Goal: Information Seeking & Learning: Check status

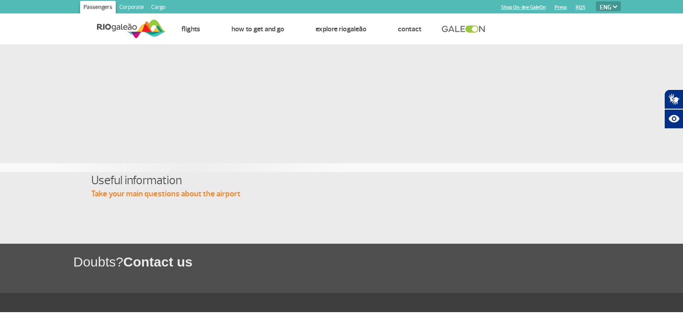
select select "en"
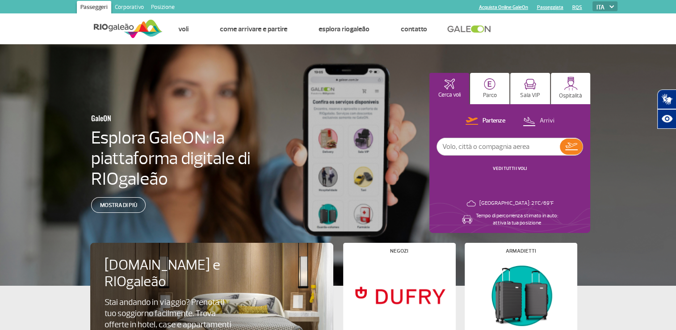
click at [469, 148] on input "text" at bounding box center [498, 146] width 123 height 17
type input "az673"
click at [570, 148] on img at bounding box center [572, 147] width 13 height 8
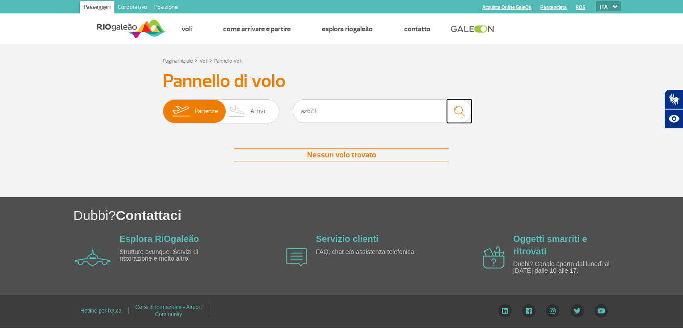
click at [456, 109] on img "submit" at bounding box center [459, 111] width 19 height 18
click at [306, 111] on input "az673" at bounding box center [382, 111] width 179 height 24
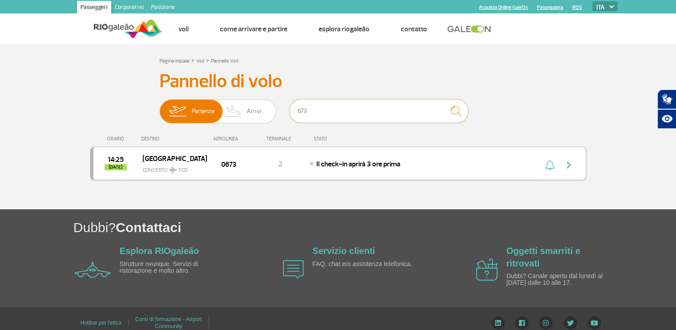
type input "673"
click at [567, 165] on img "button" at bounding box center [569, 165] width 11 height 11
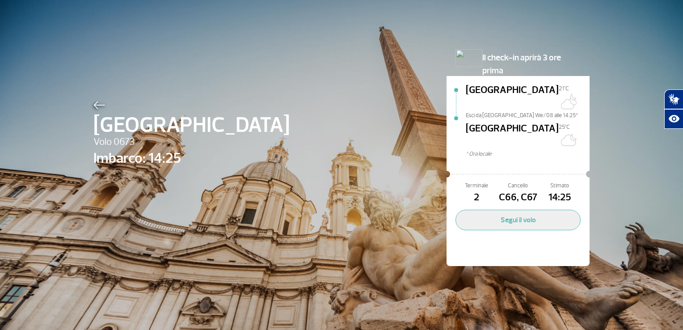
click at [93, 106] on img at bounding box center [99, 105] width 12 height 8
